Goal: Navigation & Orientation: Find specific page/section

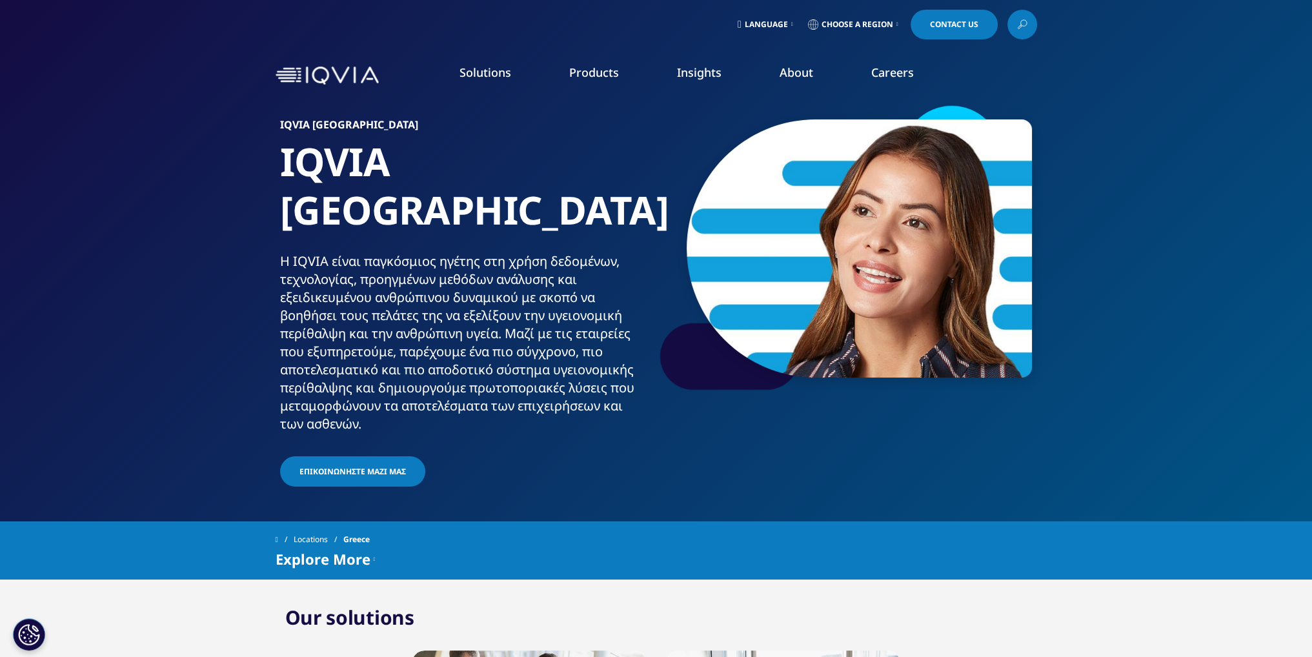
click at [598, 70] on link "Products" at bounding box center [594, 72] width 50 height 15
click at [773, 21] on span "Language" at bounding box center [766, 24] width 43 height 10
click at [767, 109] on link "Ελληνικά" at bounding box center [768, 109] width 86 height 36
